Goal: Browse casually

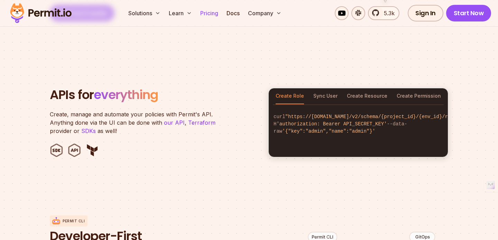
scroll to position [701, 0]
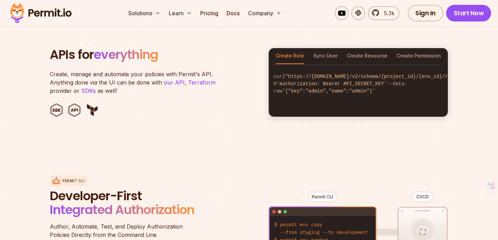
click at [215, 55] on header "APIs for everything Create, manage and automate your policies with Permit's API…" at bounding box center [155, 82] width 210 height 69
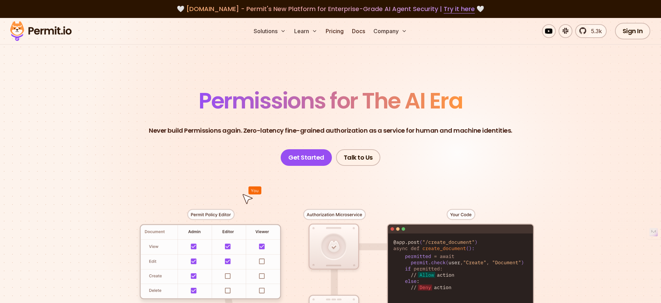
click at [369, 95] on span "Permissions for The AI Era" at bounding box center [331, 100] width 264 height 31
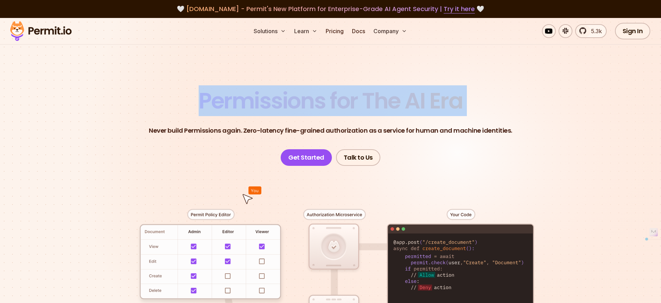
click at [369, 95] on span "Permissions for The AI Era" at bounding box center [331, 100] width 264 height 31
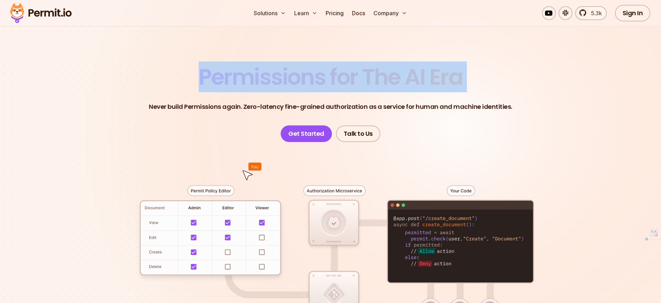
scroll to position [24, 0]
click at [319, 74] on span "Permissions for The AI Era" at bounding box center [331, 76] width 264 height 31
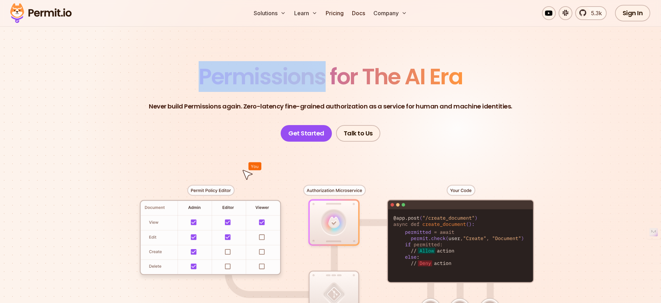
click at [319, 74] on span "Permissions for The AI Era" at bounding box center [331, 76] width 264 height 31
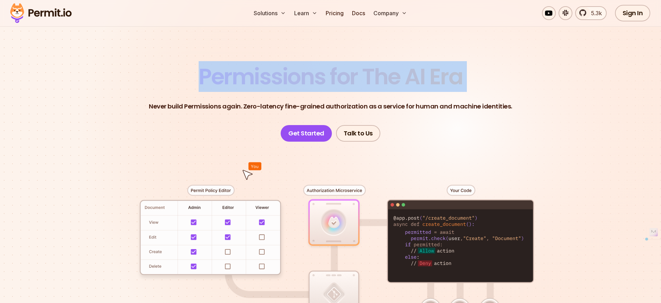
click at [319, 74] on span "Permissions for The AI Era" at bounding box center [331, 76] width 264 height 31
click at [295, 77] on span "Permissions for The AI Era" at bounding box center [331, 76] width 264 height 31
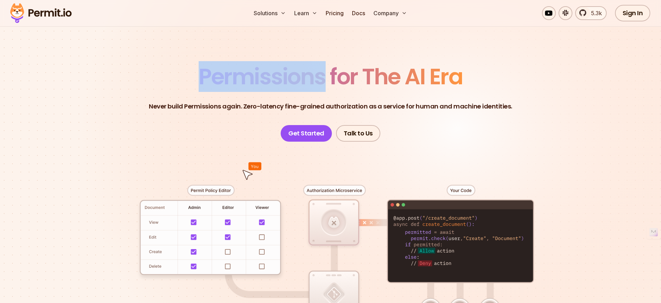
click at [295, 77] on span "Permissions for The AI Era" at bounding box center [331, 76] width 264 height 31
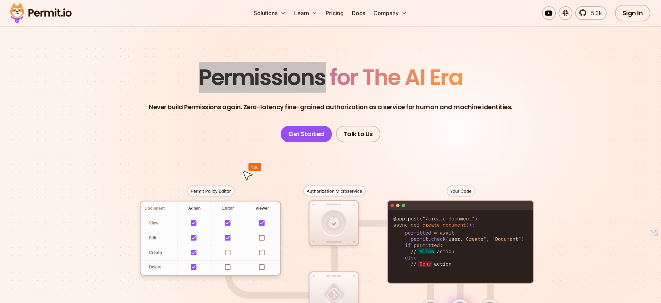
scroll to position [0, 0]
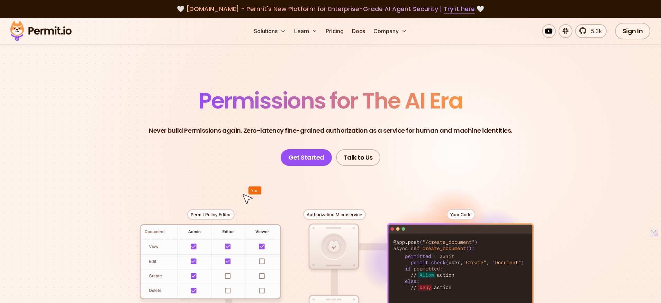
click at [368, 112] on span "Permissions for The AI Era" at bounding box center [331, 100] width 264 height 31
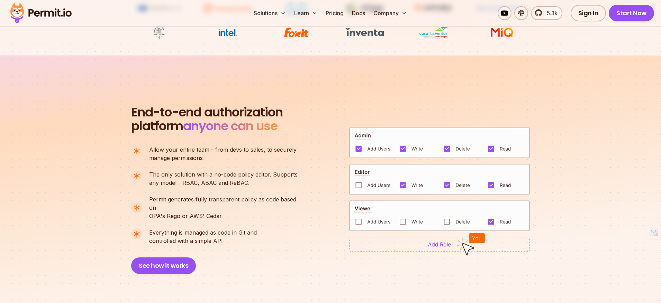
scroll to position [419, 0]
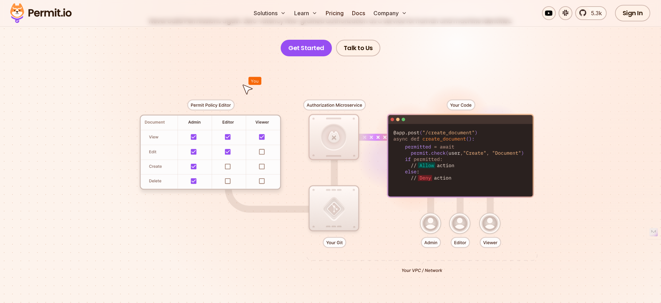
scroll to position [111, 0]
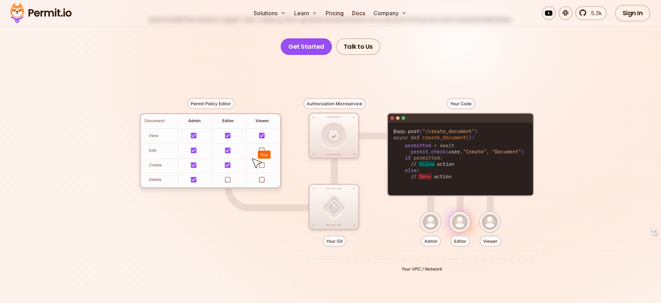
click at [415, 71] on div at bounding box center [330, 182] width 484 height 255
